Goal: Task Accomplishment & Management: Manage account settings

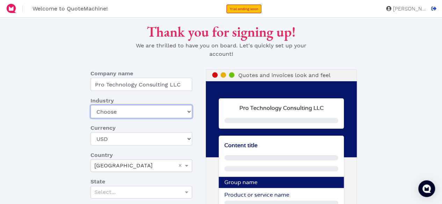
click at [175, 116] on select "Choose Art gallery Bike Books Construction (Not retail) Electronics Events Food…" at bounding box center [141, 111] width 102 height 13
select select "it-services"
click at [90, 105] on select "Choose Art gallery Bike Books Construction (Not retail) Electronics Events Food…" at bounding box center [141, 111] width 102 height 13
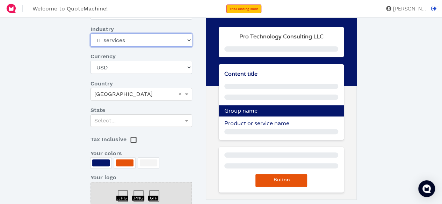
scroll to position [72, 0]
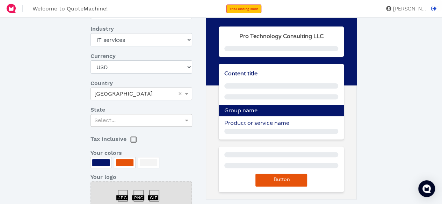
drag, startPoint x: 135, startPoint y: 111, endPoint x: 133, endPoint y: 123, distance: 12.0
click at [133, 122] on dl "Company name Pro Technology Consulting LLC Industry Choose Art gallery Bike Boo…" at bounding box center [145, 113] width 121 height 231
click at [133, 124] on div "Select..." at bounding box center [141, 121] width 101 height 12
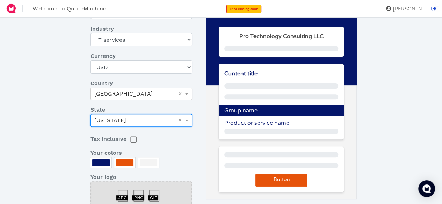
scroll to position [154, 0]
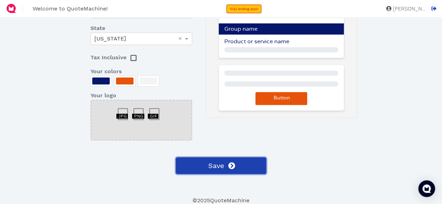
click at [219, 162] on span "Save" at bounding box center [215, 166] width 17 height 10
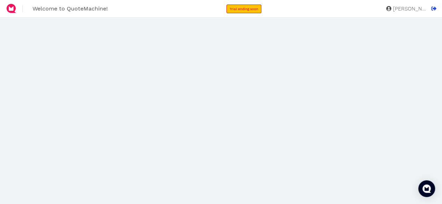
scroll to position [18, 0]
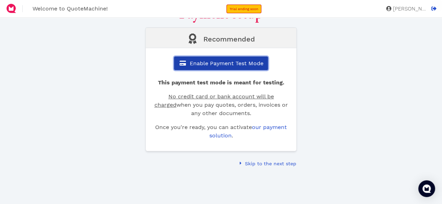
click at [218, 62] on span "Enable Payment Test Mode" at bounding box center [226, 63] width 75 height 7
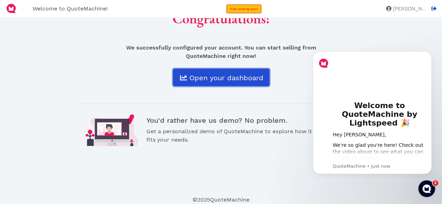
click at [236, 77] on span "Open your dashboard" at bounding box center [225, 78] width 75 height 8
